Goal: Information Seeking & Learning: Learn about a topic

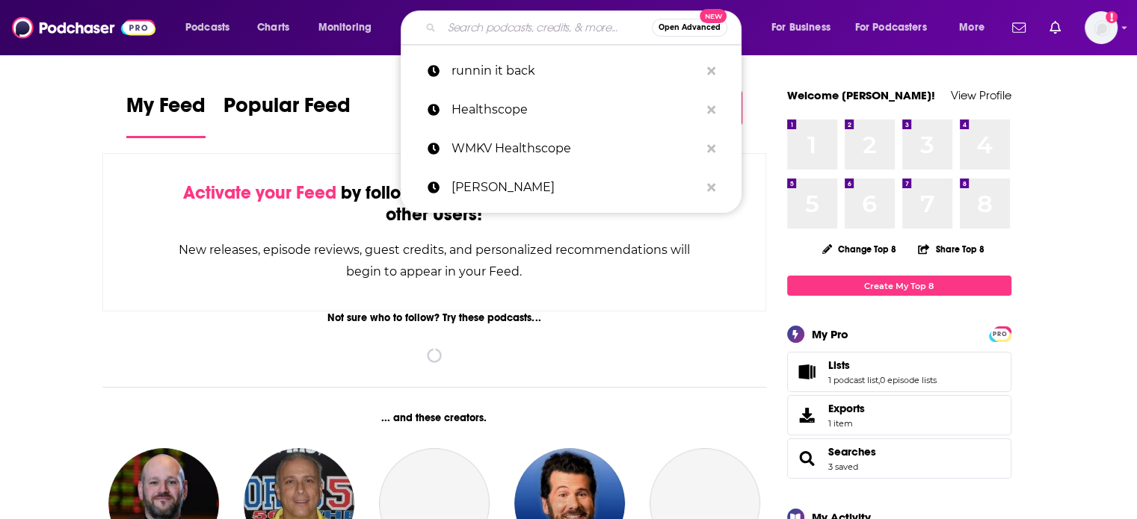
click at [517, 29] on input "Search podcasts, credits, & more..." at bounding box center [547, 28] width 210 height 24
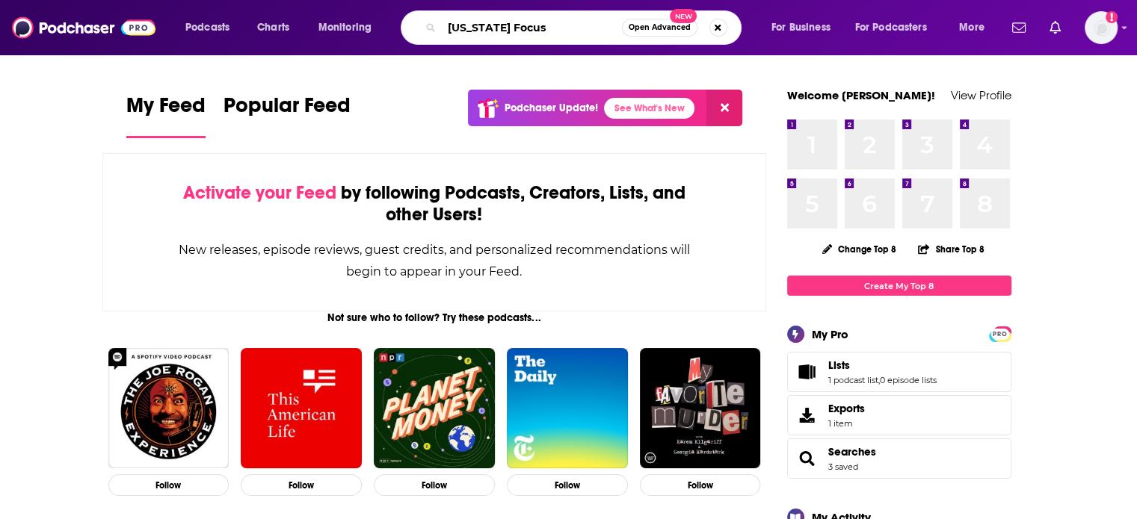
type input "[US_STATE] Focus"
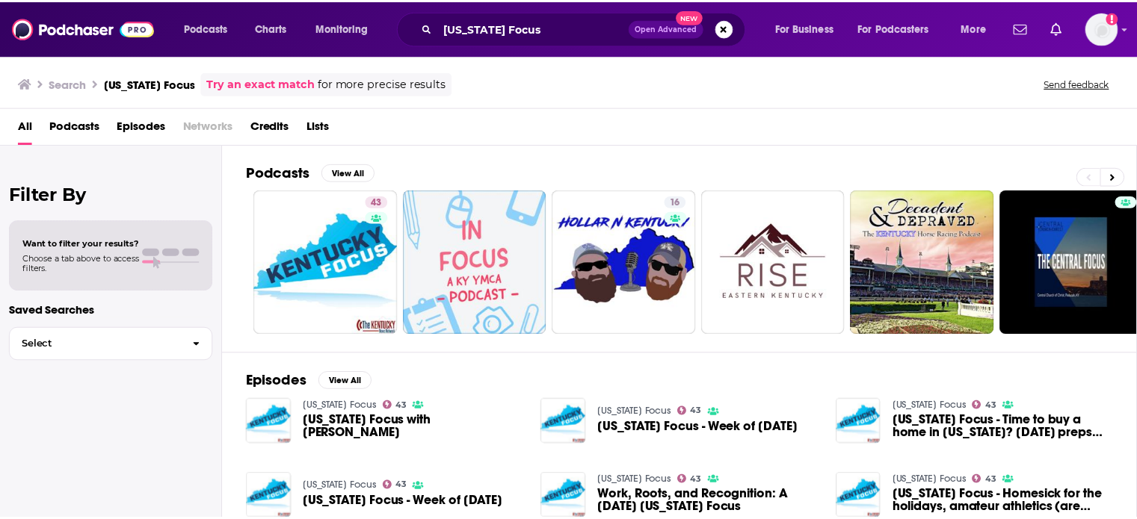
scroll to position [75, 0]
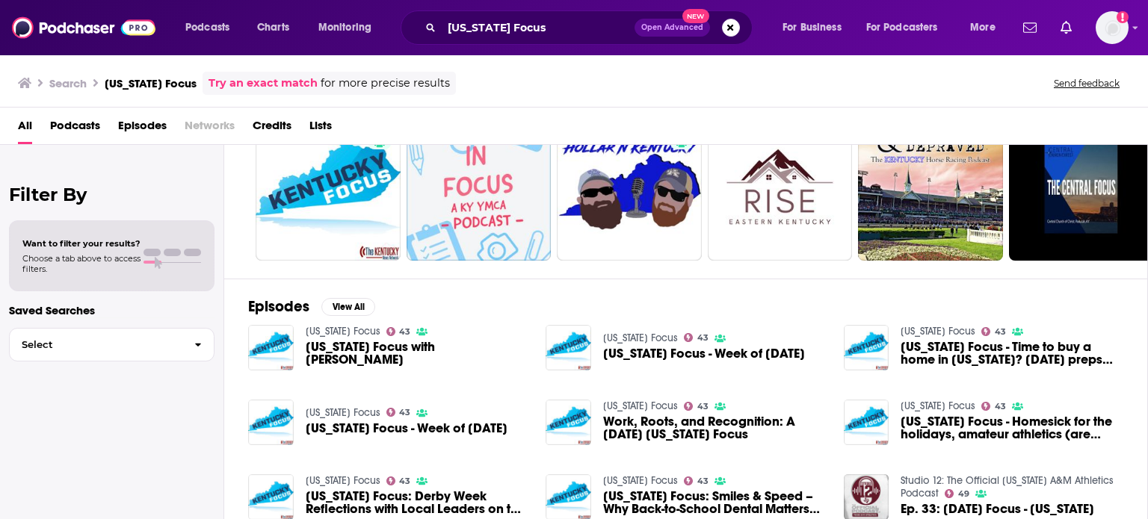
click at [339, 351] on span "[US_STATE] Focus with [PERSON_NAME]" at bounding box center [417, 353] width 223 height 25
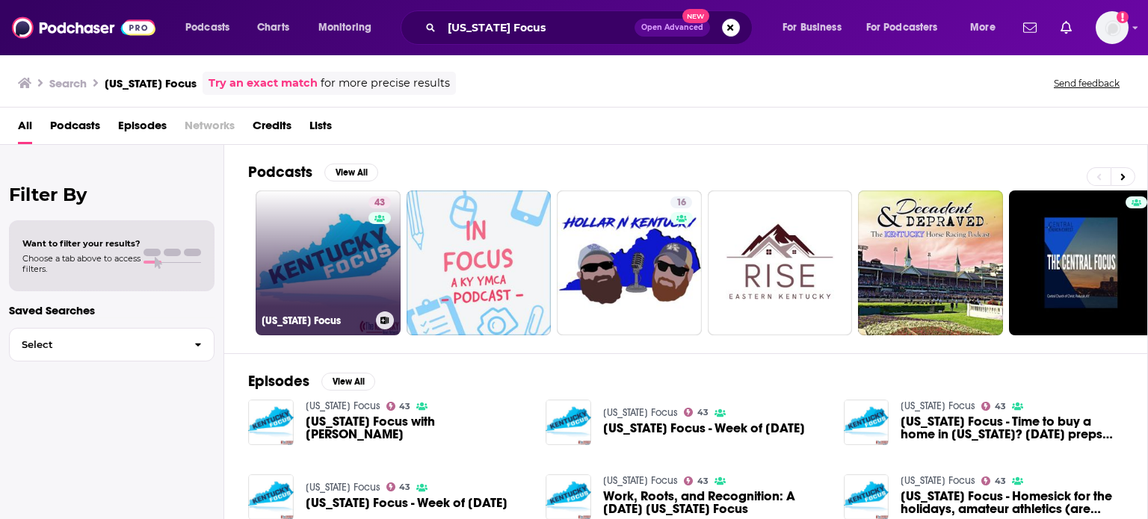
click at [326, 256] on link "43 [US_STATE] Focus" at bounding box center [328, 263] width 145 height 145
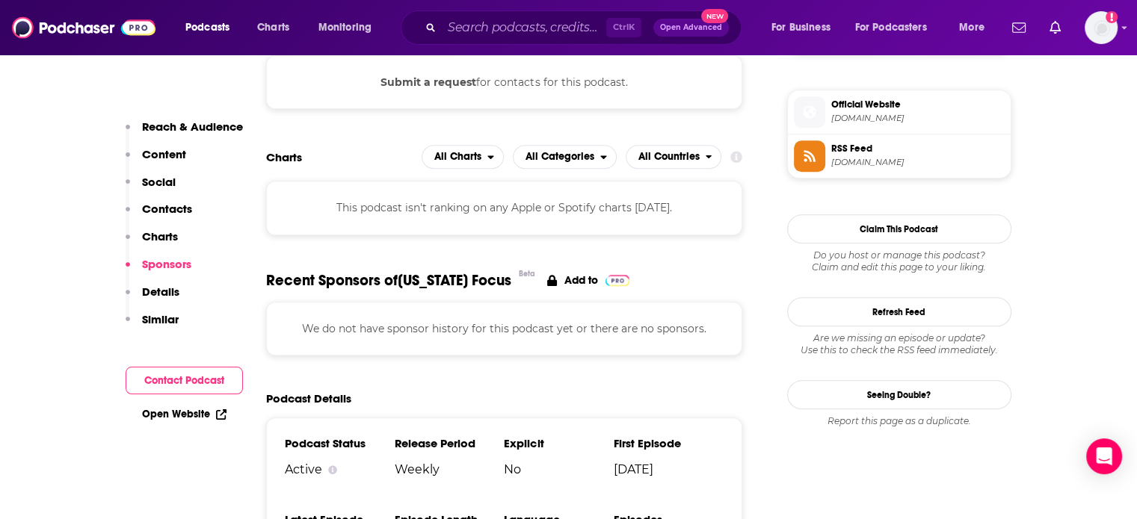
scroll to position [1495, 0]
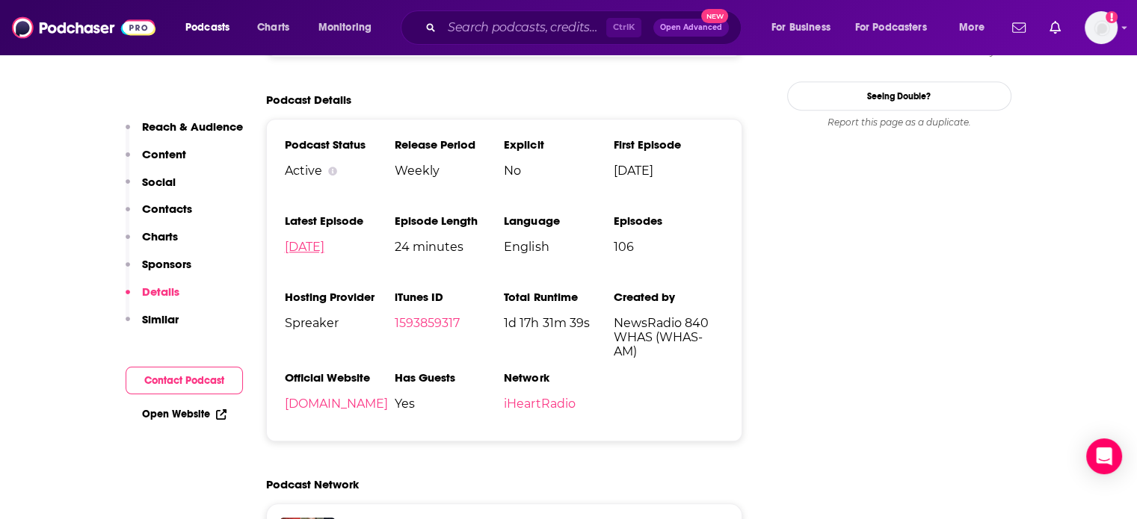
click at [324, 247] on link "[DATE]" at bounding box center [305, 247] width 40 height 14
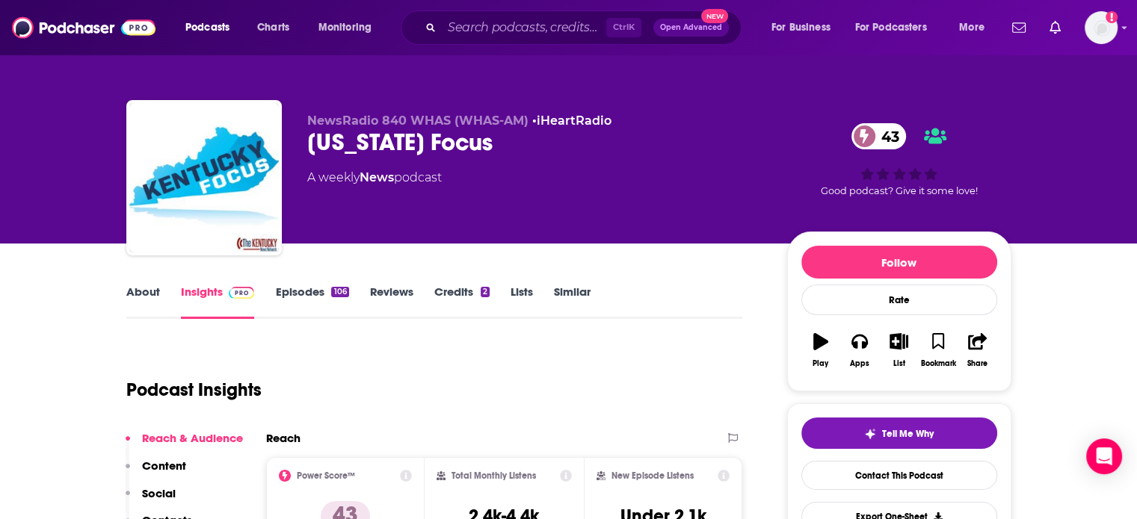
click at [305, 295] on link "Episodes 106" at bounding box center [311, 302] width 73 height 34
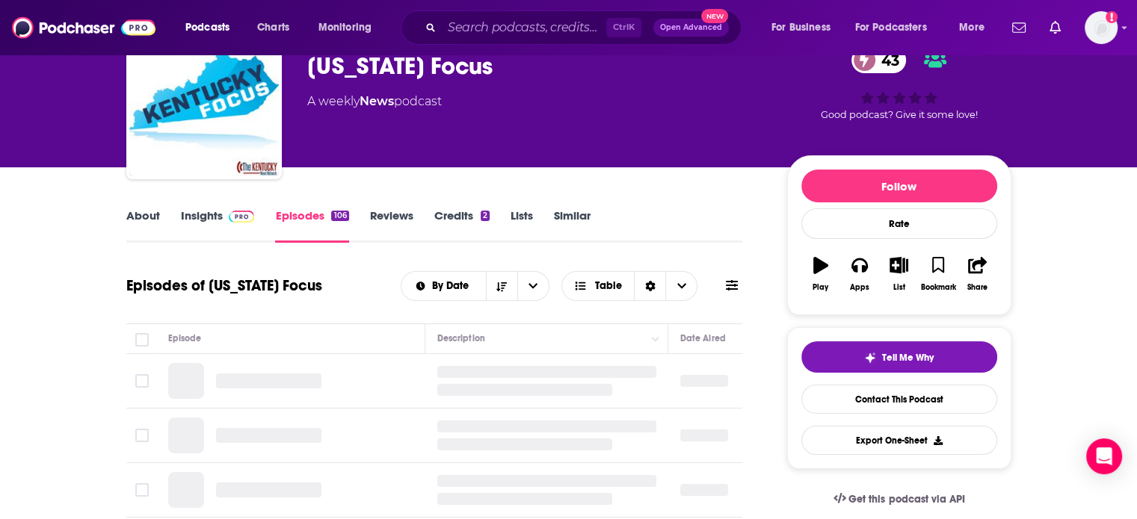
scroll to position [224, 0]
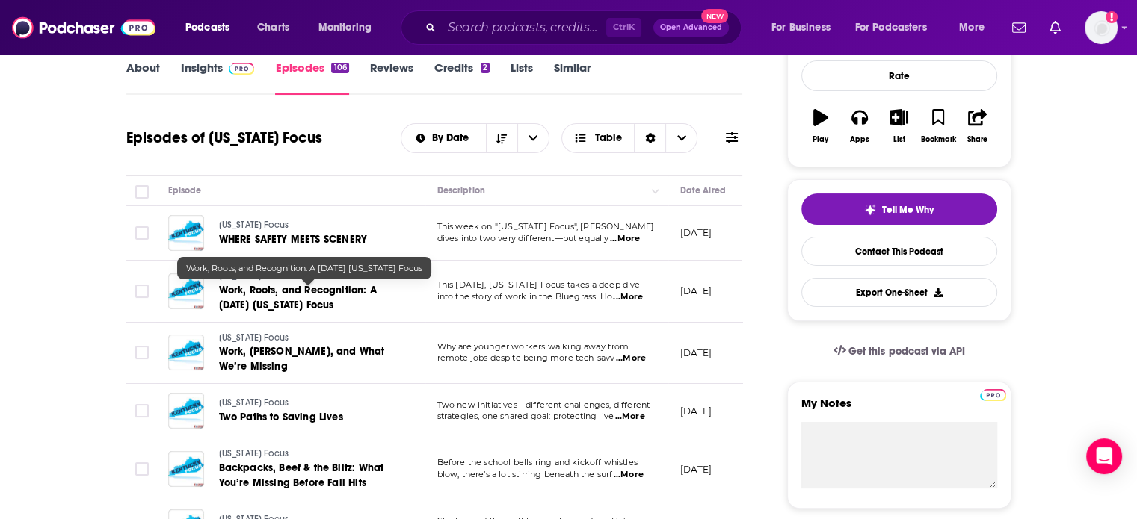
click at [275, 293] on span "Work, Roots, and Recognition: A [DATE] [US_STATE] Focus" at bounding box center [298, 298] width 158 height 28
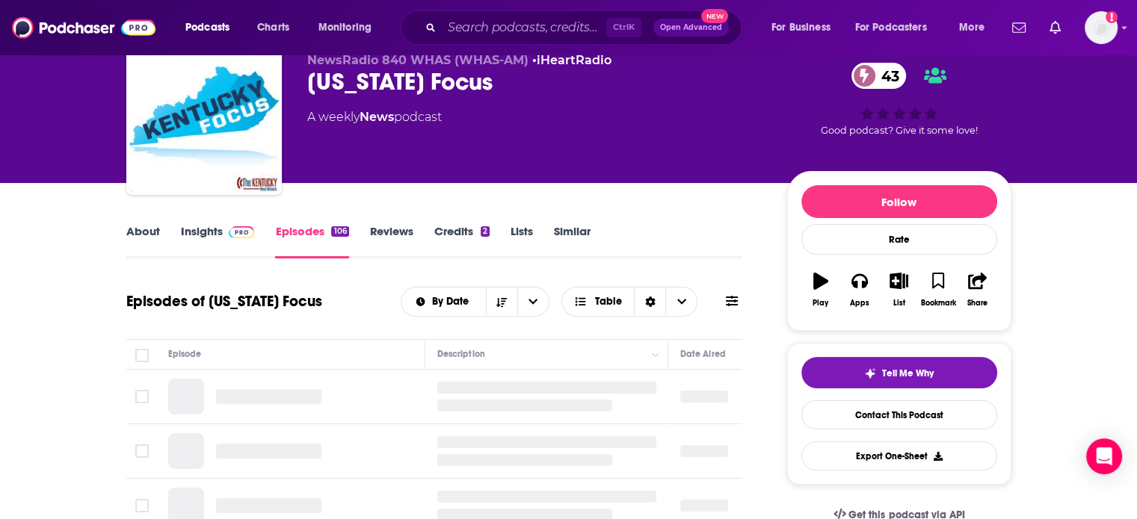
scroll to position [149, 0]
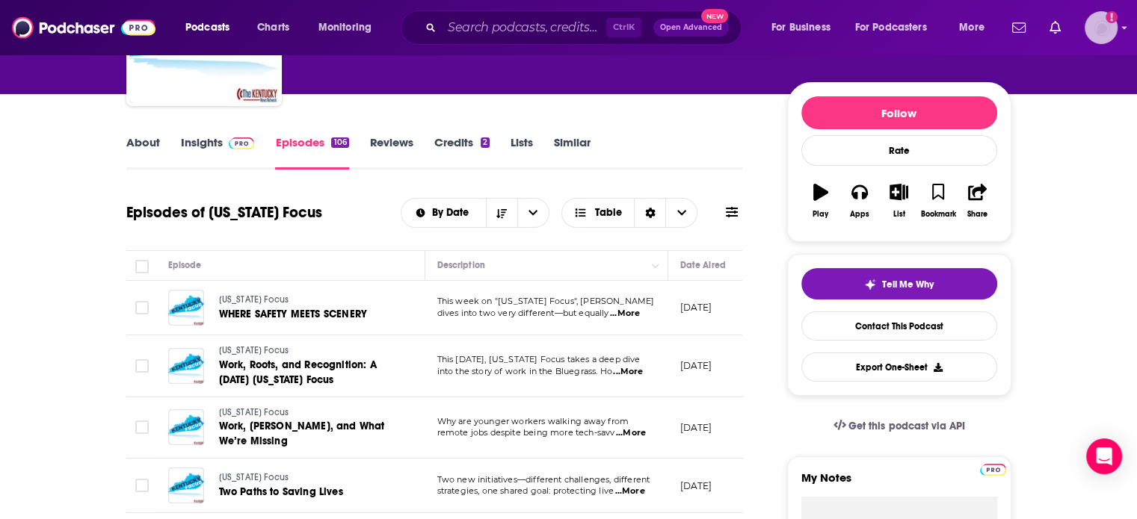
click at [1096, 21] on img "Logged in as MGarceau" at bounding box center [1101, 27] width 33 height 33
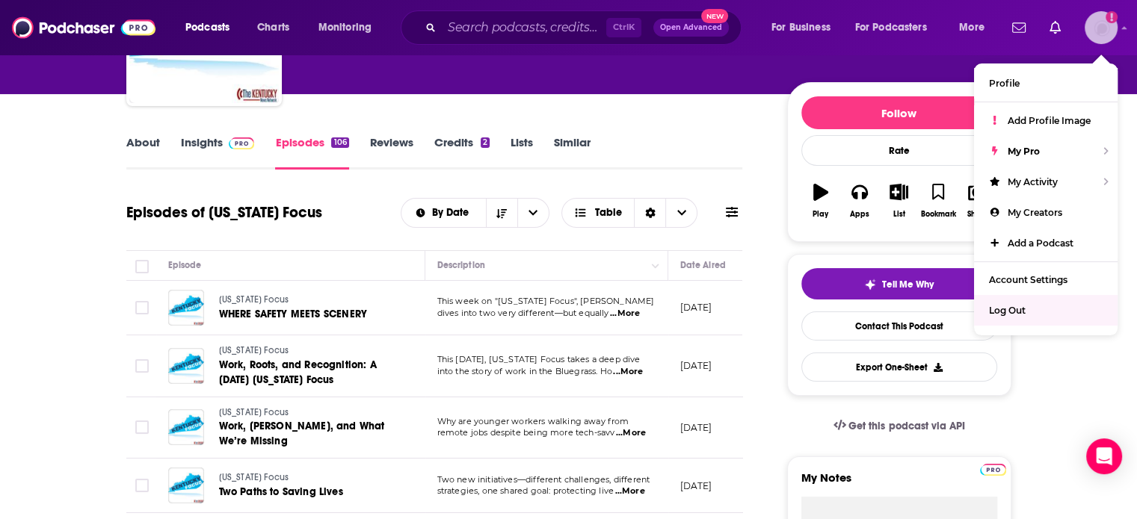
click at [1008, 315] on span "Log Out" at bounding box center [1007, 310] width 37 height 11
